Goal: Find specific page/section: Find specific page/section

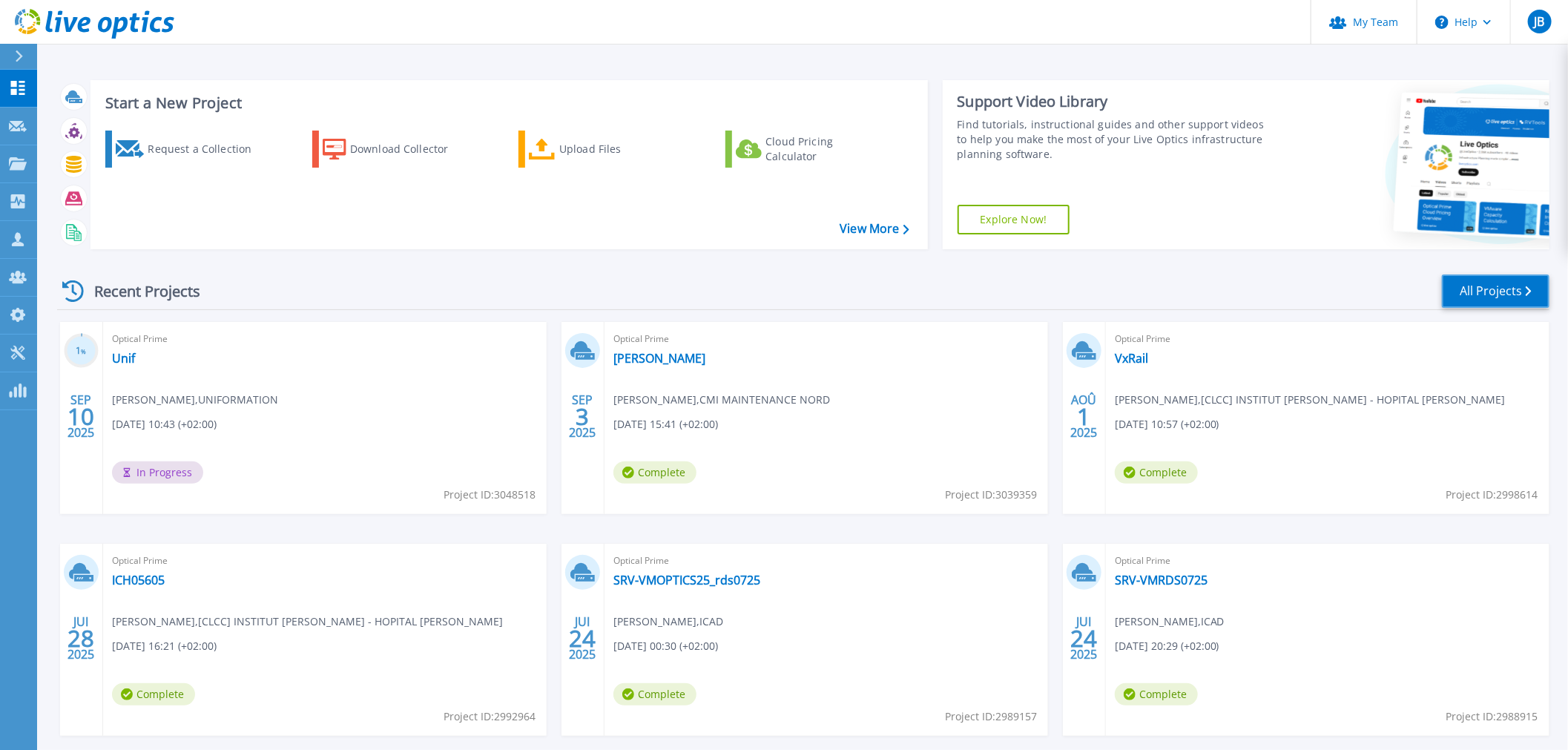
click at [1501, 299] on link "All Projects" at bounding box center [1495, 291] width 107 height 33
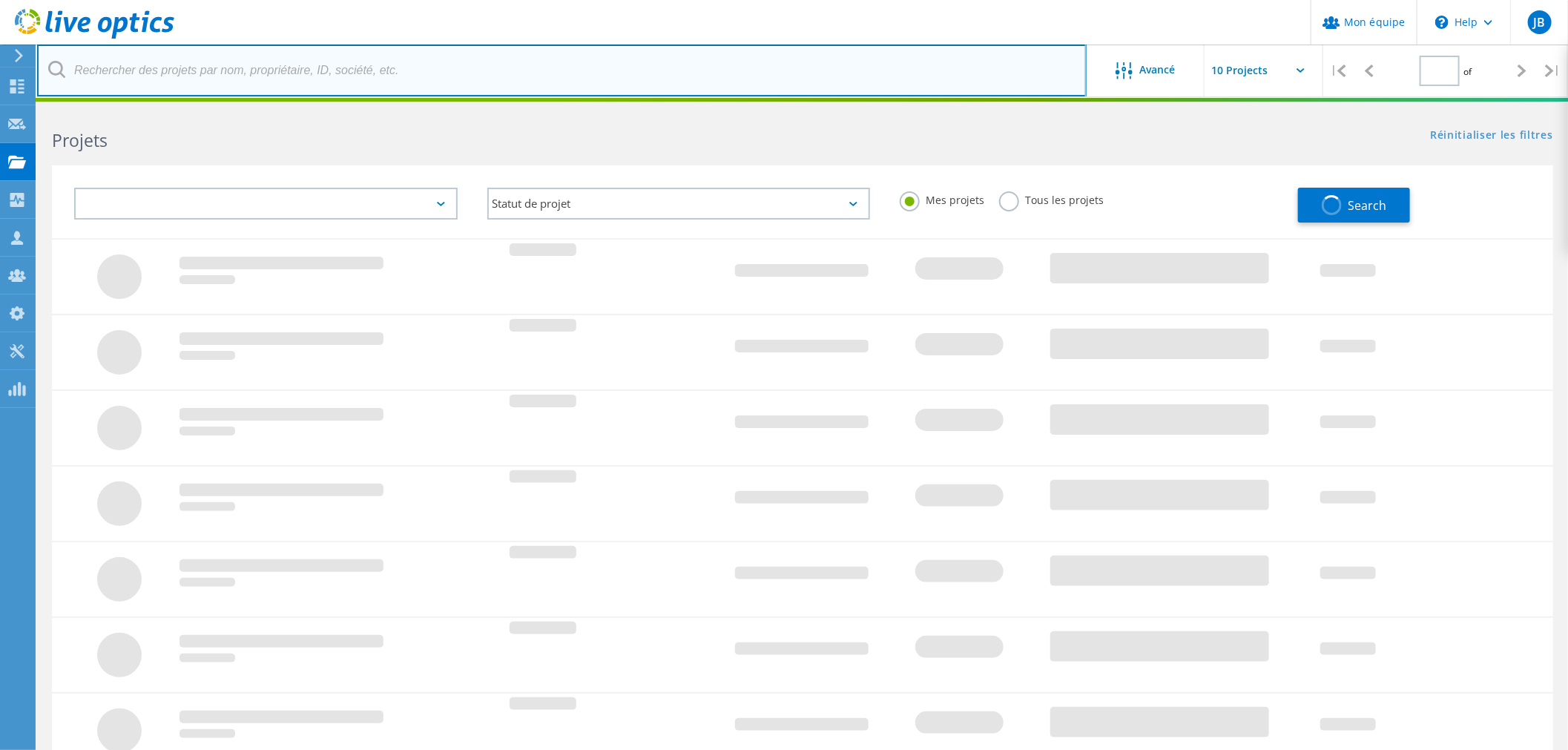
type input "1"
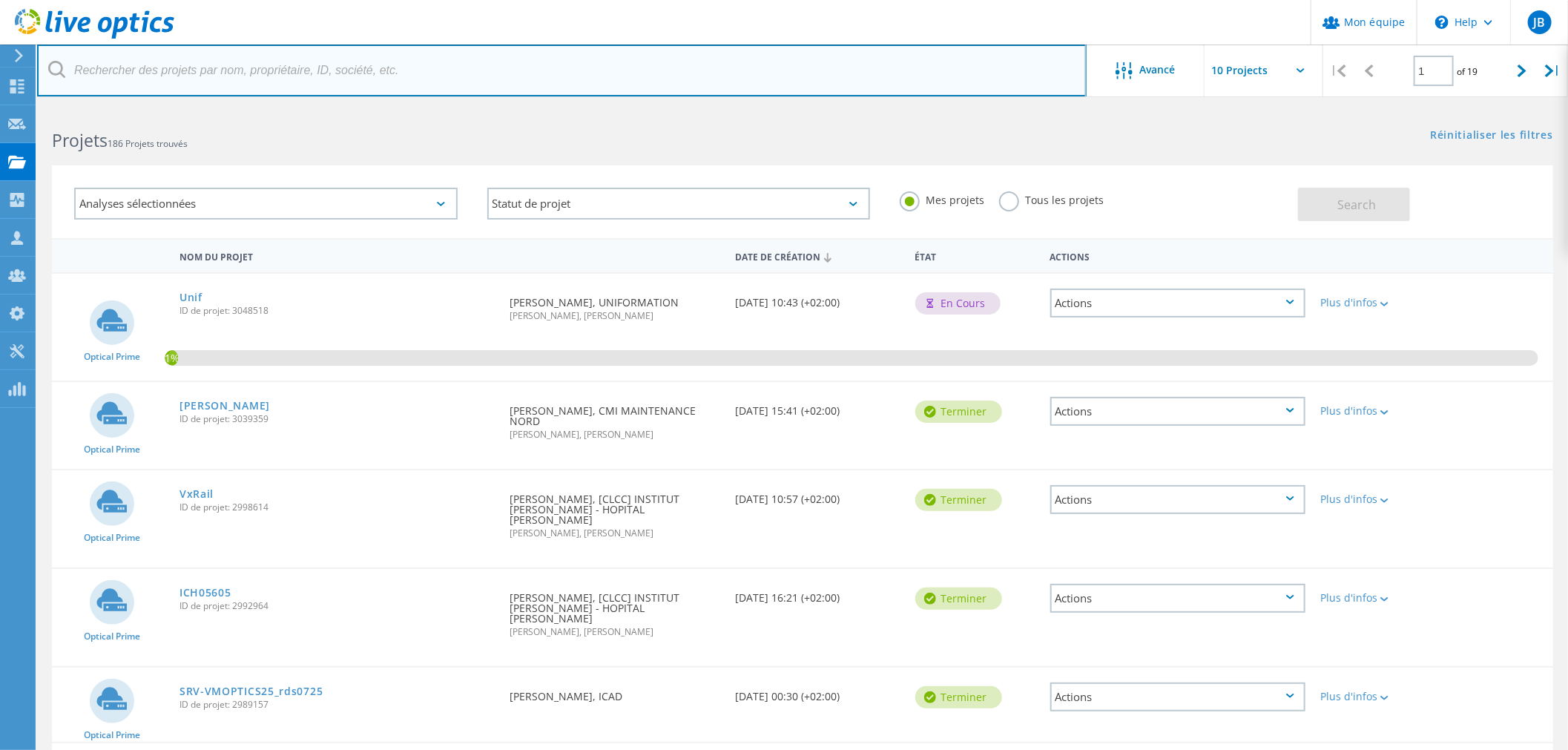
click at [198, 85] on input "text" at bounding box center [561, 70] width 1049 height 52
type input "migu"
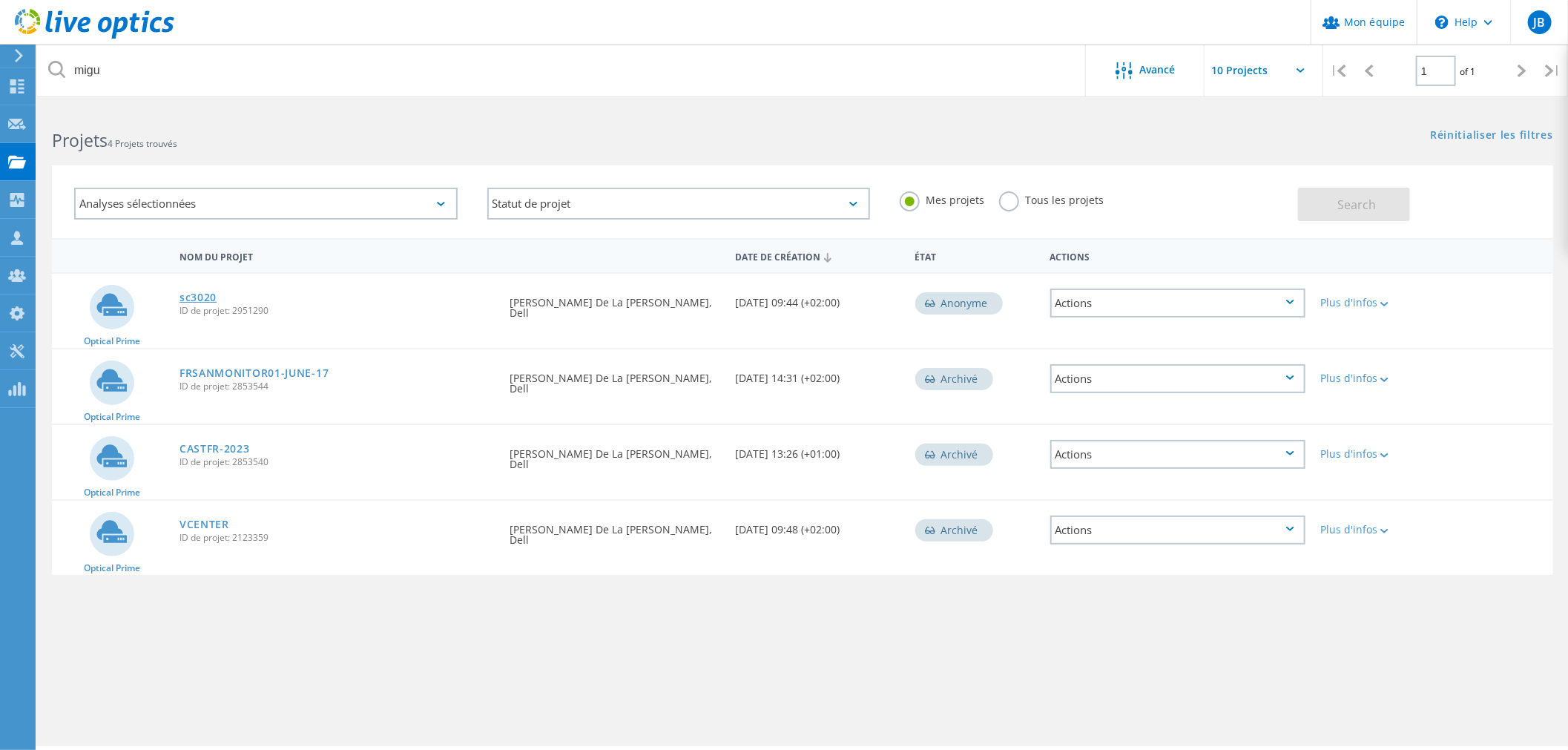
click at [189, 295] on link "sc3020" at bounding box center [198, 297] width 37 height 10
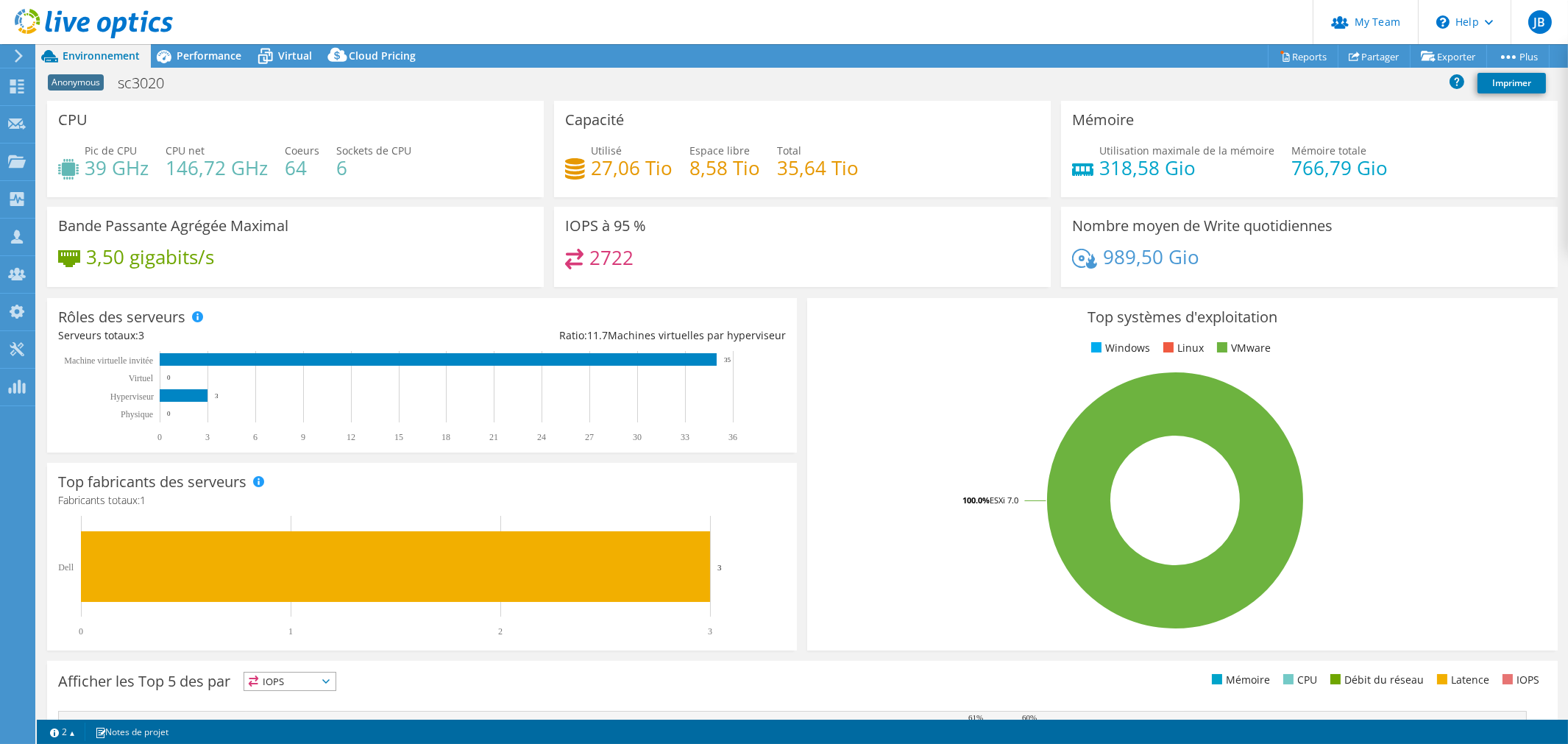
select select "USD"
click at [310, 54] on span "Virtual" at bounding box center [295, 55] width 34 height 14
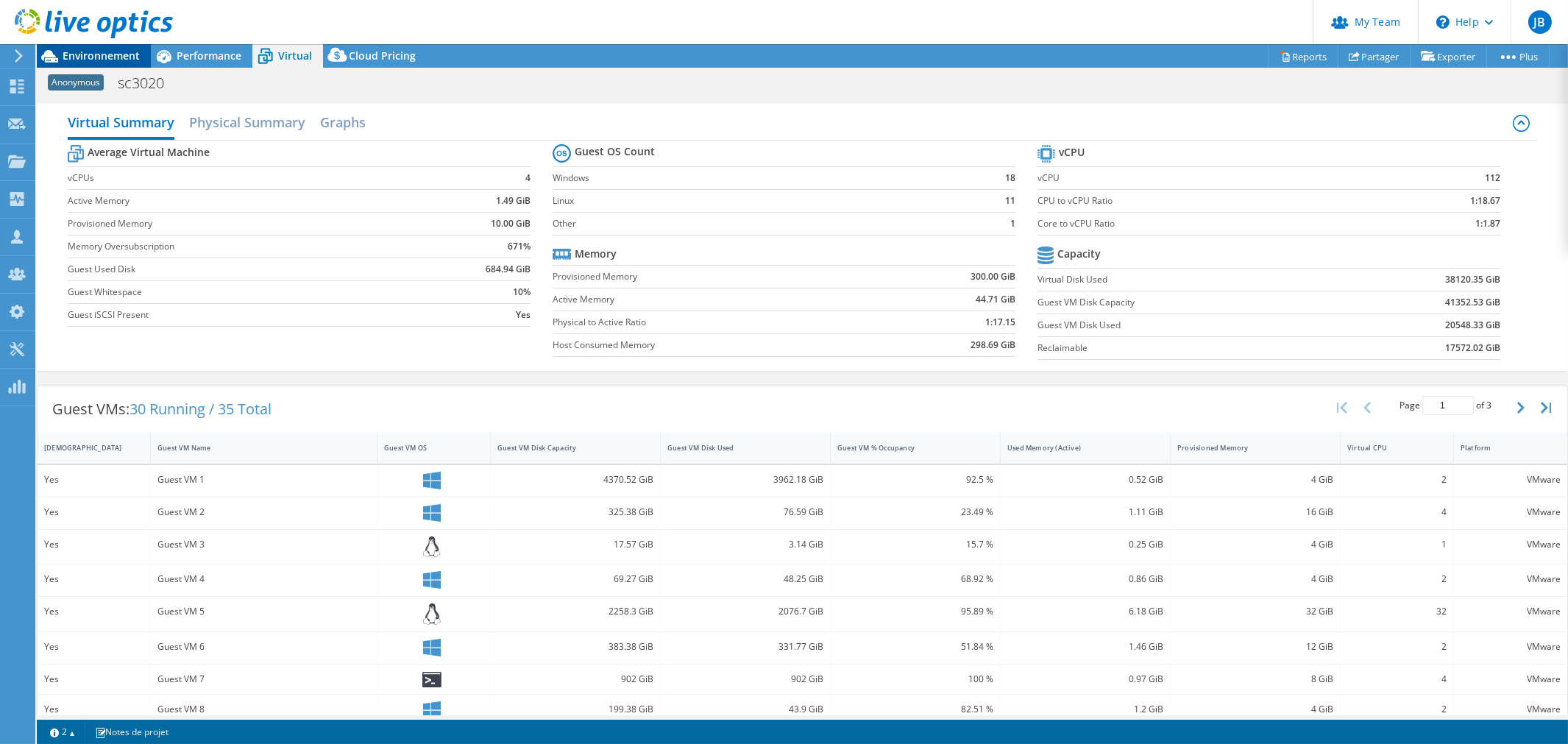
click at [82, 52] on span "Environnement" at bounding box center [101, 55] width 77 height 14
